Goal: Transaction & Acquisition: Subscribe to service/newsletter

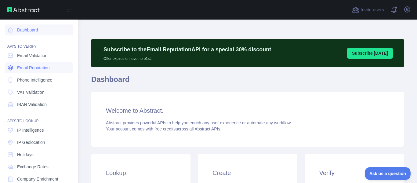
click at [40, 69] on span "Email Reputation" at bounding box center [33, 68] width 33 height 6
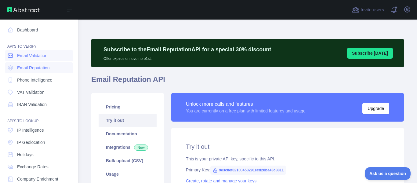
click at [41, 57] on span "Email Validation" at bounding box center [32, 56] width 30 height 6
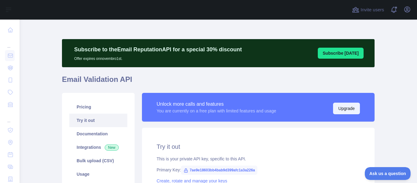
click at [341, 110] on button "Upgrade" at bounding box center [346, 109] width 27 height 12
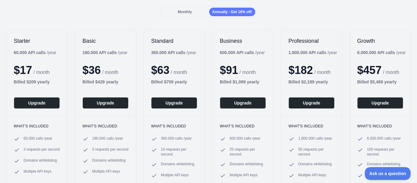
scroll to position [61, 0]
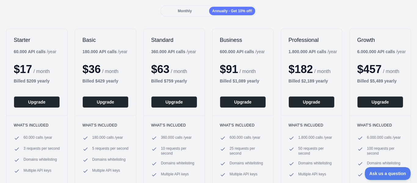
click at [236, 11] on span "Annually - Get 10% off!" at bounding box center [232, 11] width 40 height 4
click at [110, 104] on button "Upgrade" at bounding box center [105, 102] width 46 height 12
